Goal: Information Seeking & Learning: Learn about a topic

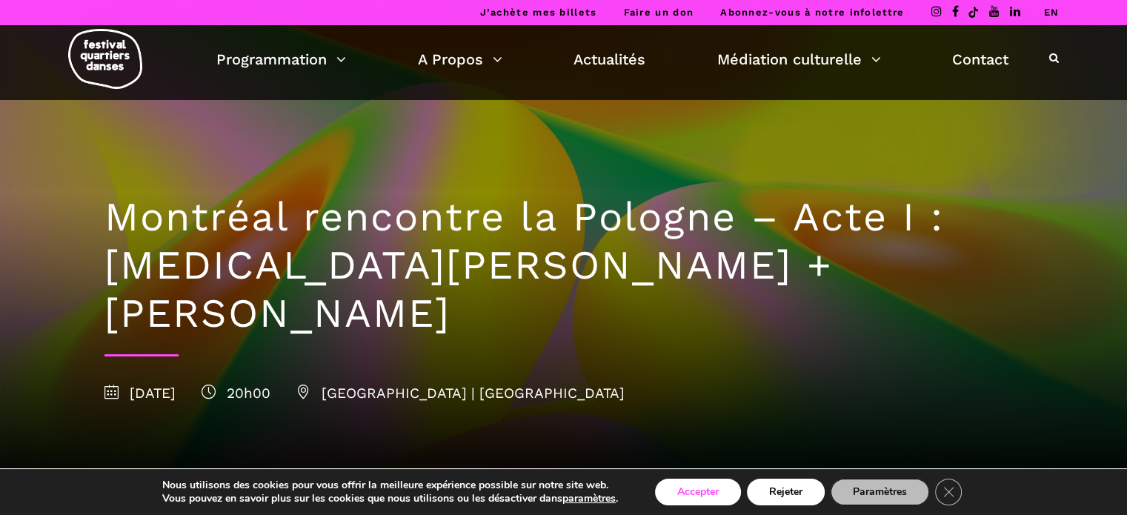
click at [687, 491] on button "Accepter" at bounding box center [698, 492] width 86 height 27
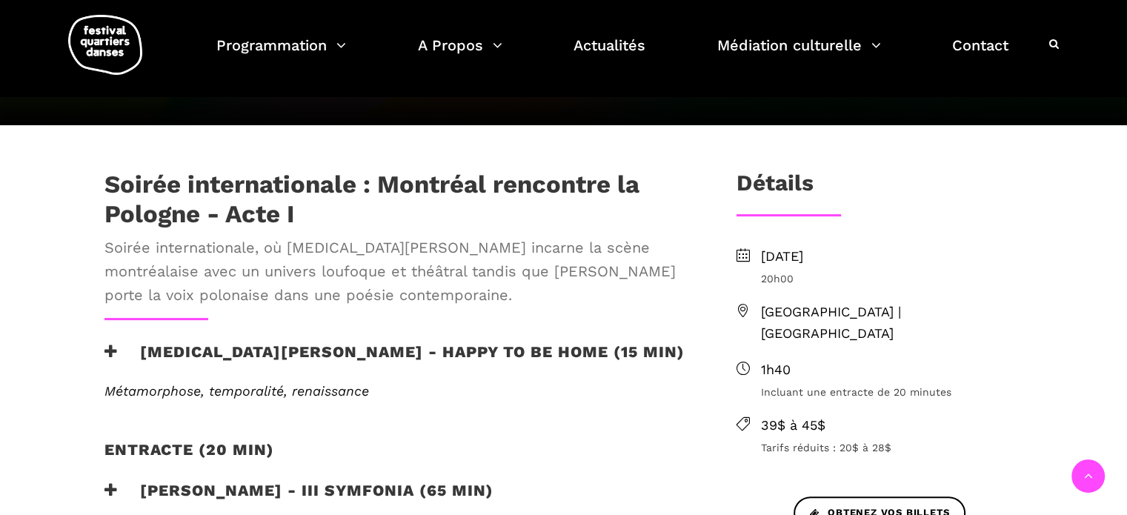
scroll to position [371, 0]
